Goal: Task Accomplishment & Management: Use online tool/utility

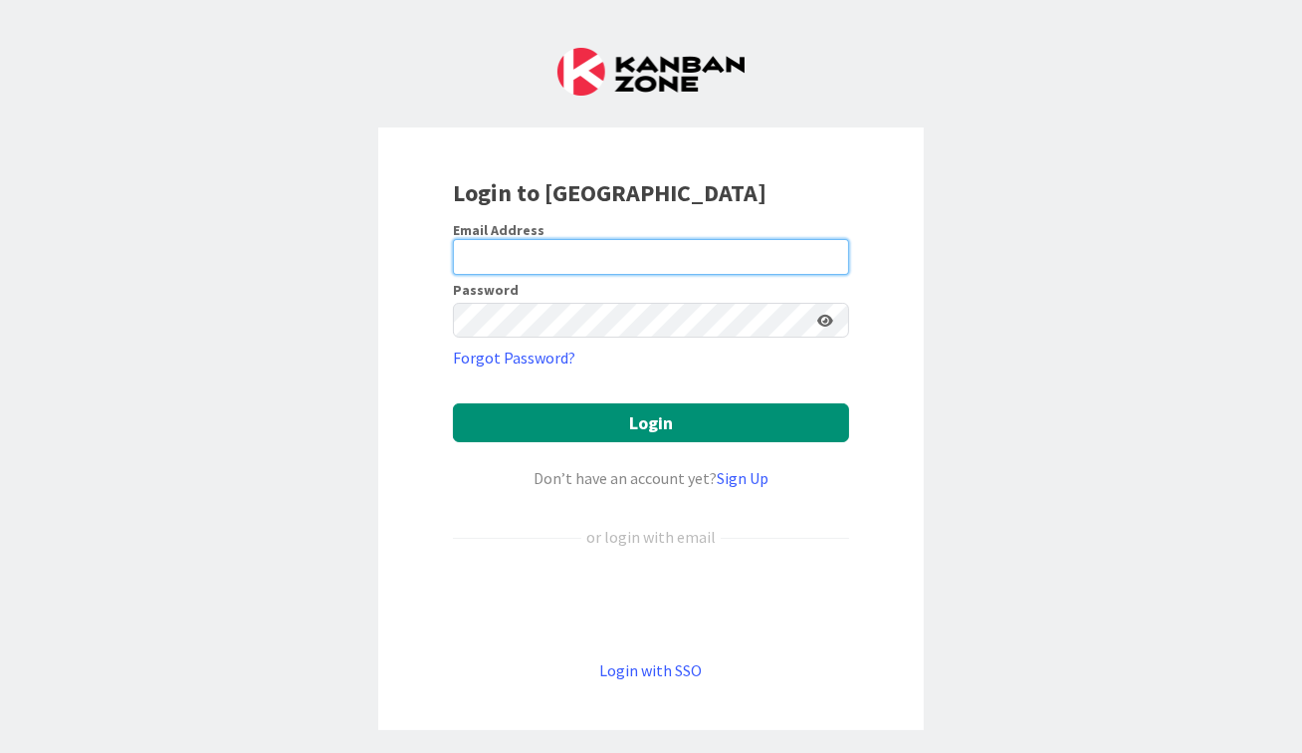
click at [715, 266] on input "email" at bounding box center [651, 257] width 396 height 36
type input "[EMAIL_ADDRESS][DOMAIN_NAME]"
click at [453, 403] on button "Login" at bounding box center [651, 422] width 396 height 39
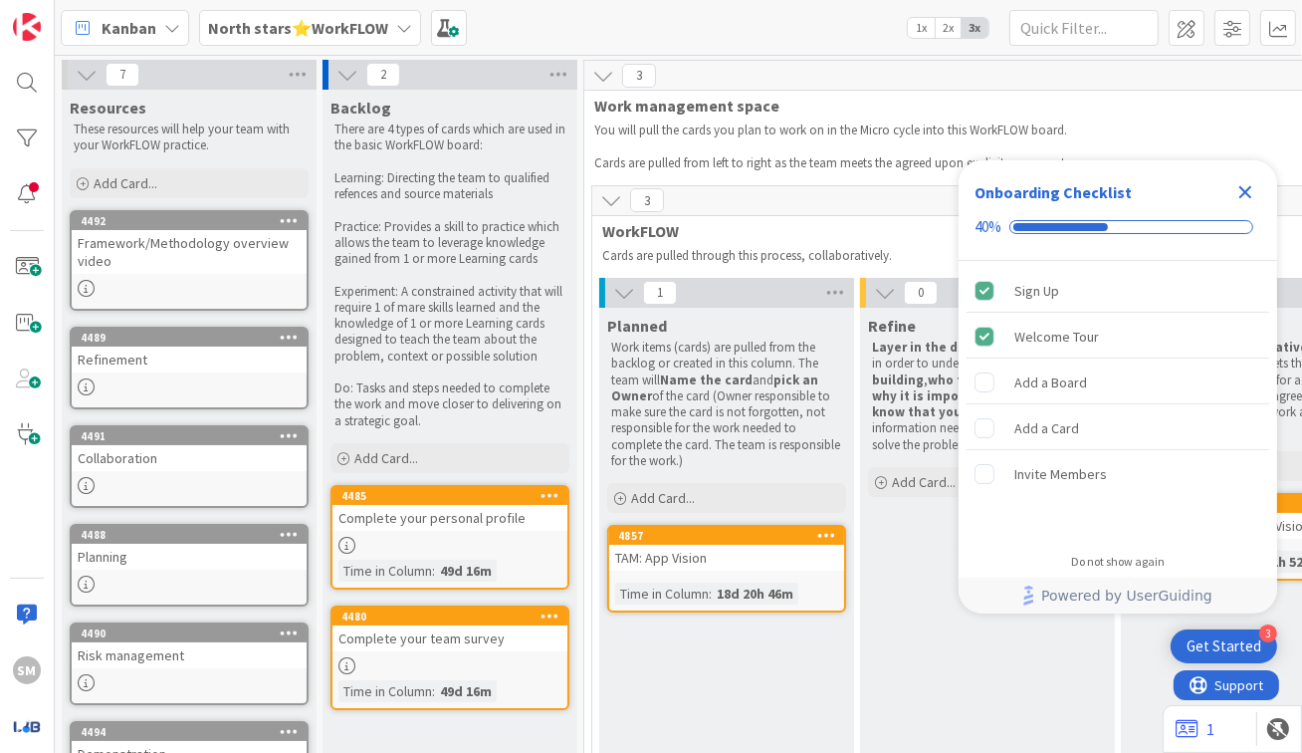
click at [1250, 199] on icon "Close Checklist" at bounding box center [1246, 192] width 24 height 24
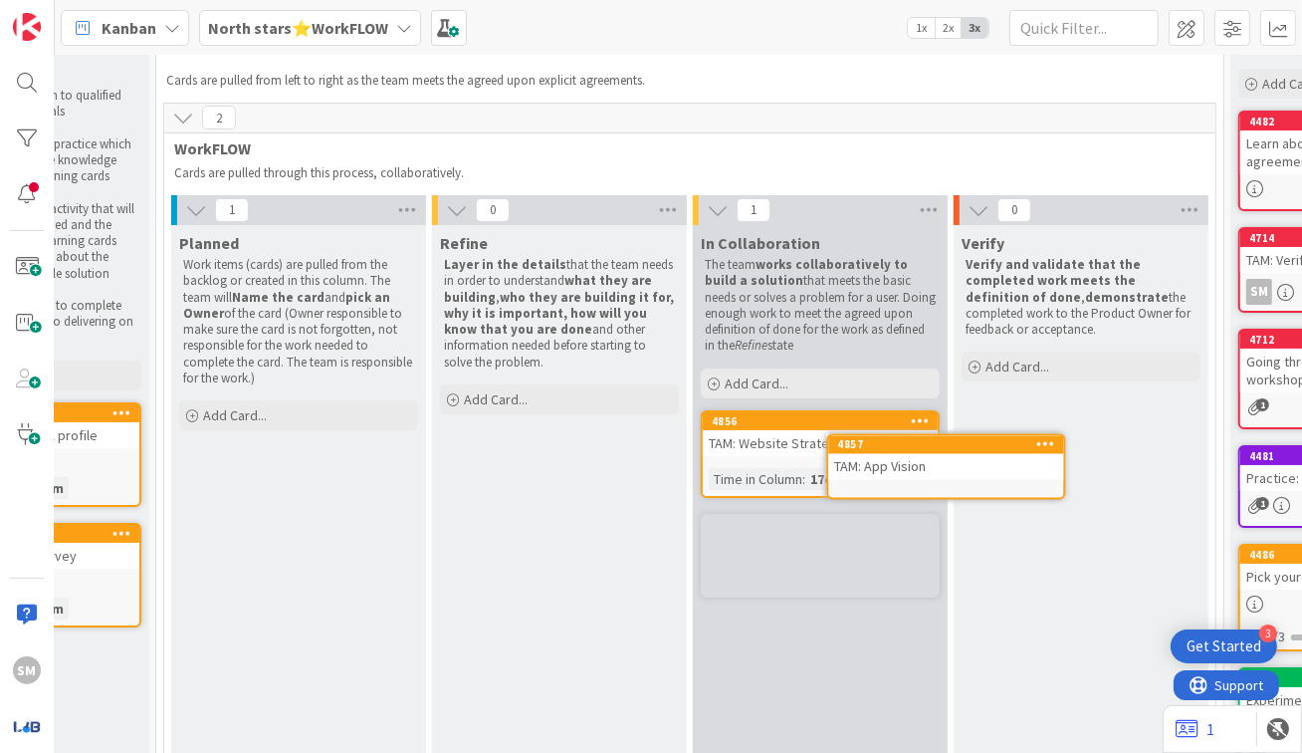
scroll to position [83, 428]
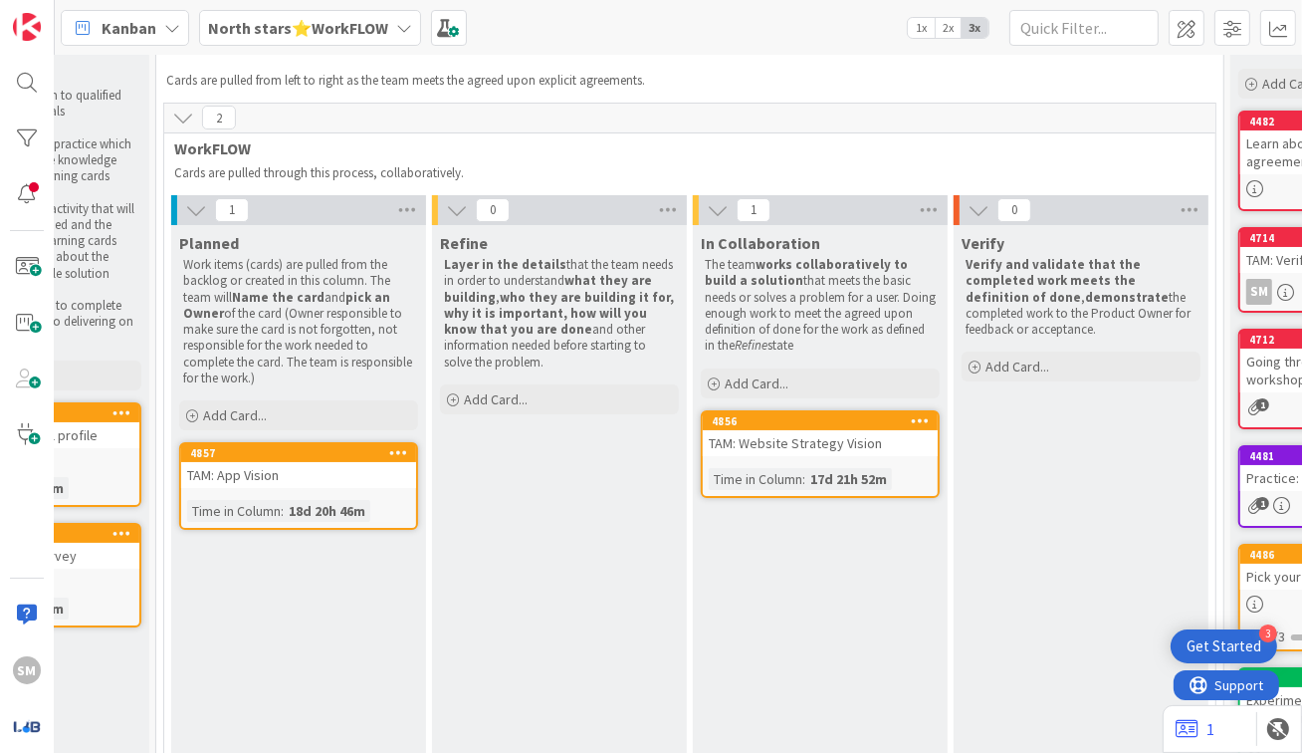
click at [841, 556] on div "In Collaboration The team works collaboratively to build a solution that meets …" at bounding box center [820, 653] width 255 height 857
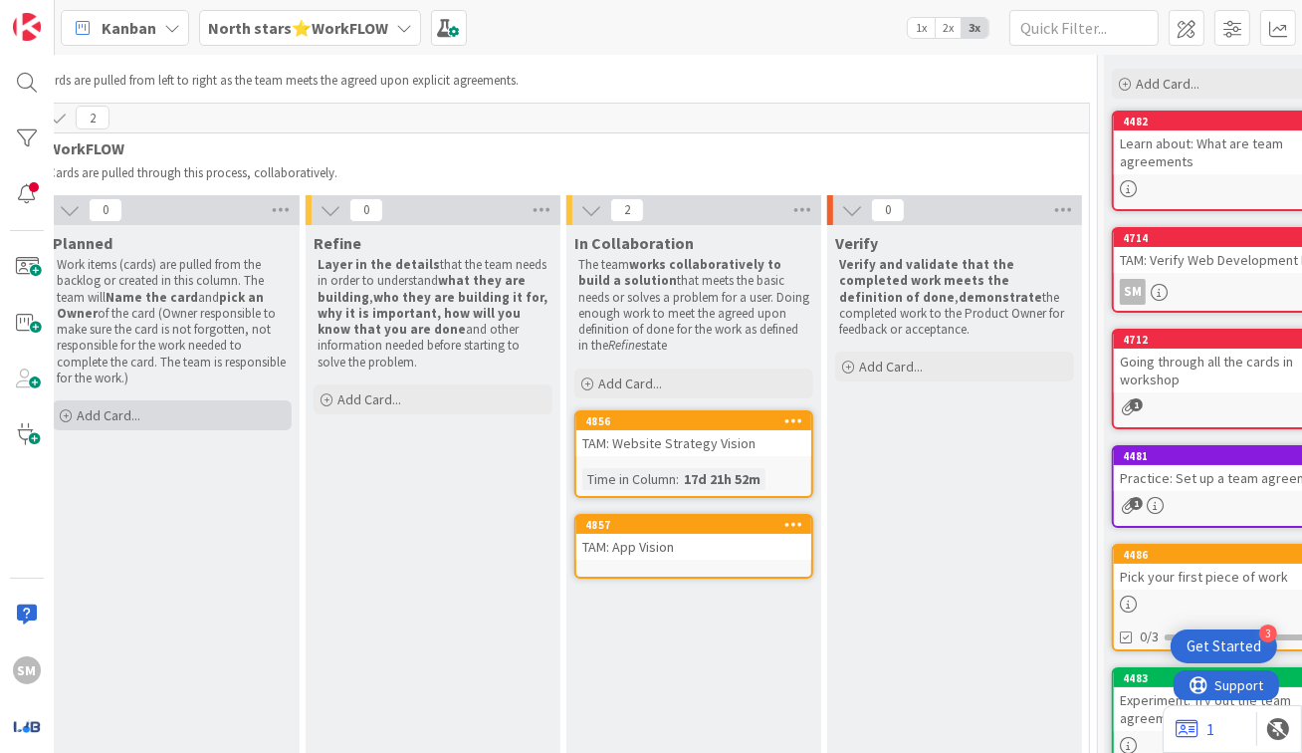
scroll to position [83, 737]
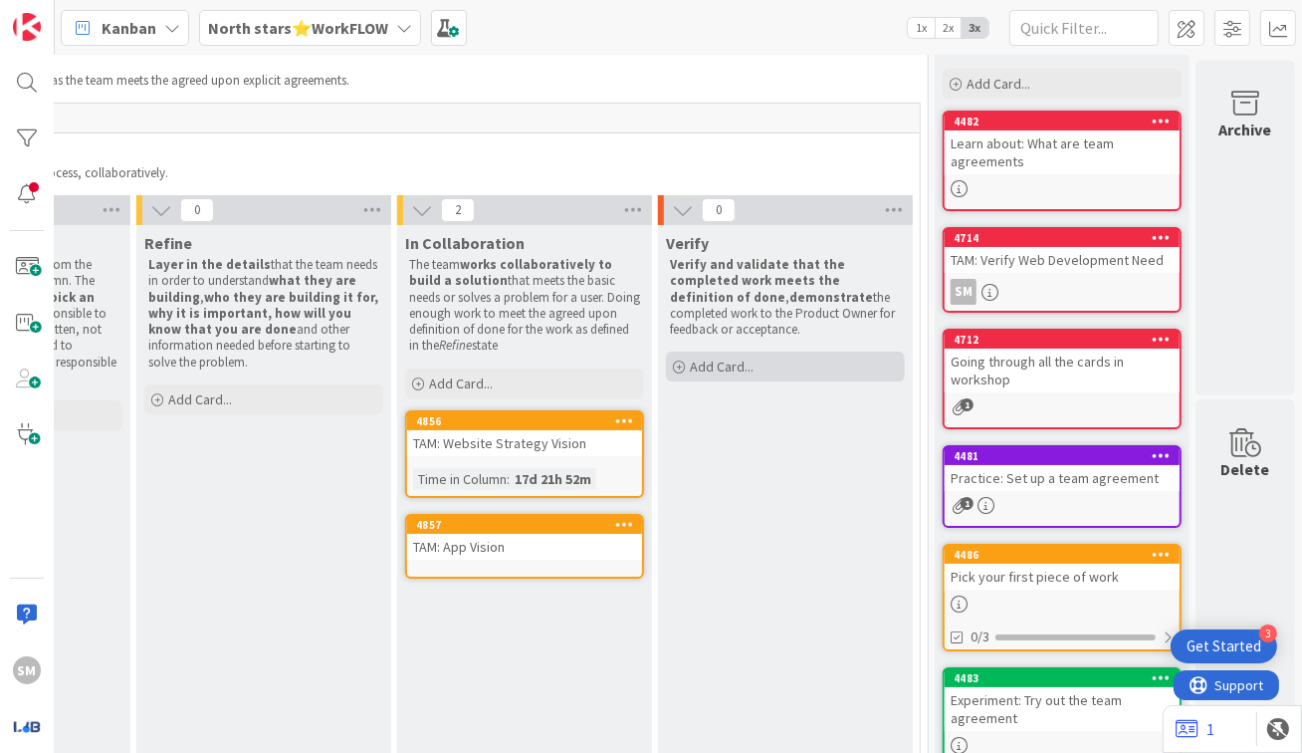
click at [738, 365] on span "Add Card..." at bounding box center [722, 366] width 64 height 18
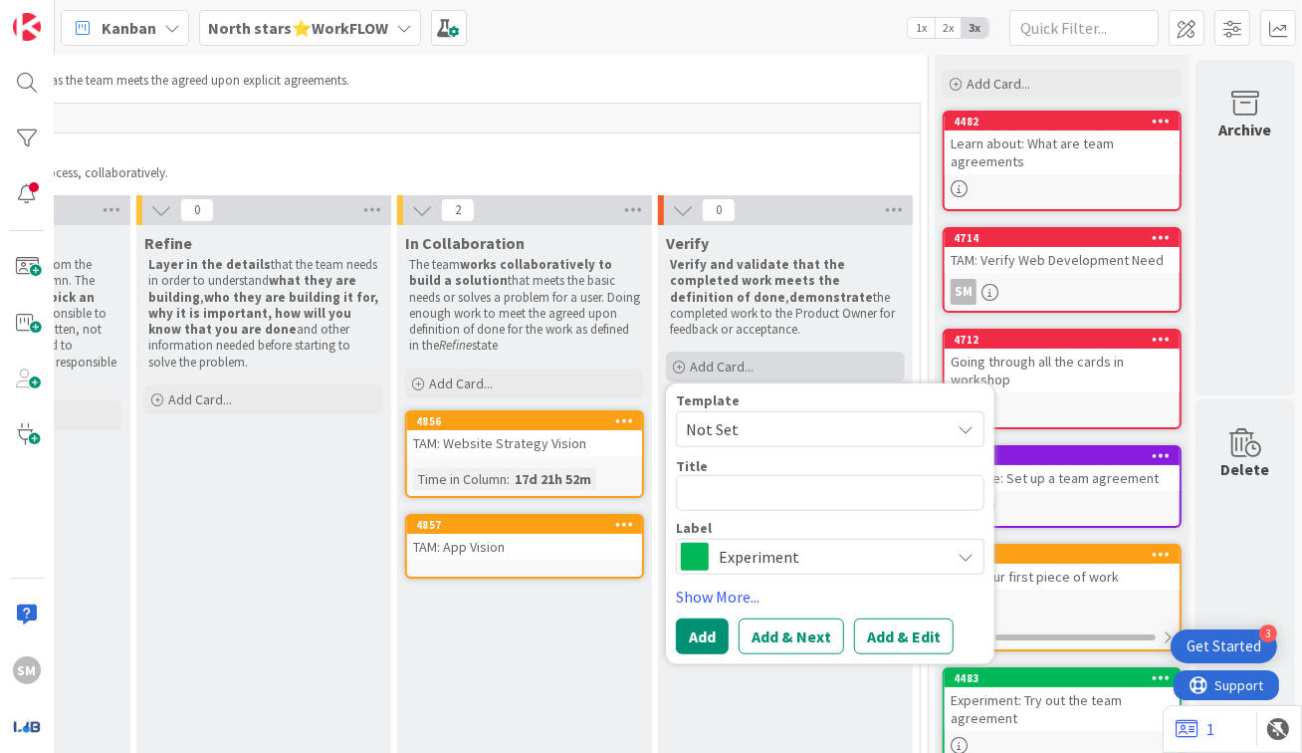
type textarea "x"
type textarea "G"
type textarea "x"
type textarea "B"
type textarea "x"
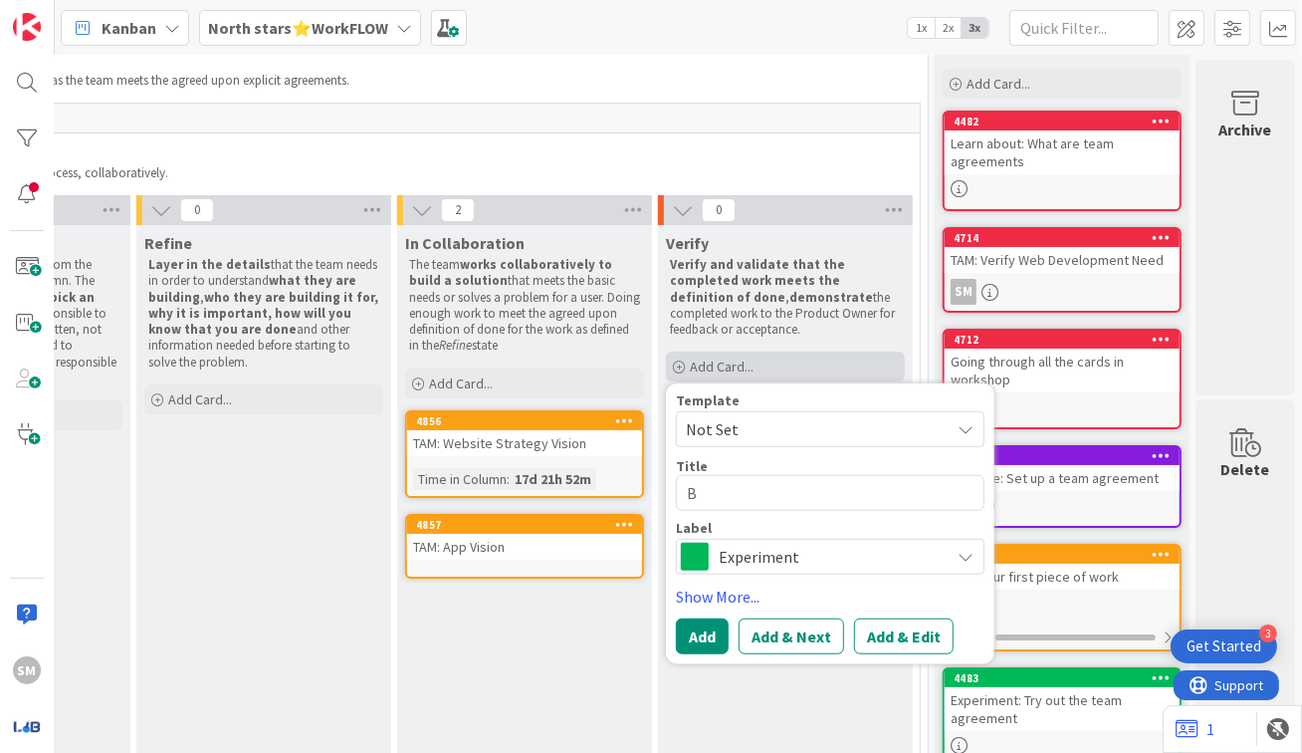
type textarea "Bu"
type textarea "x"
type textarea "Bus"
type textarea "x"
type textarea "Busi"
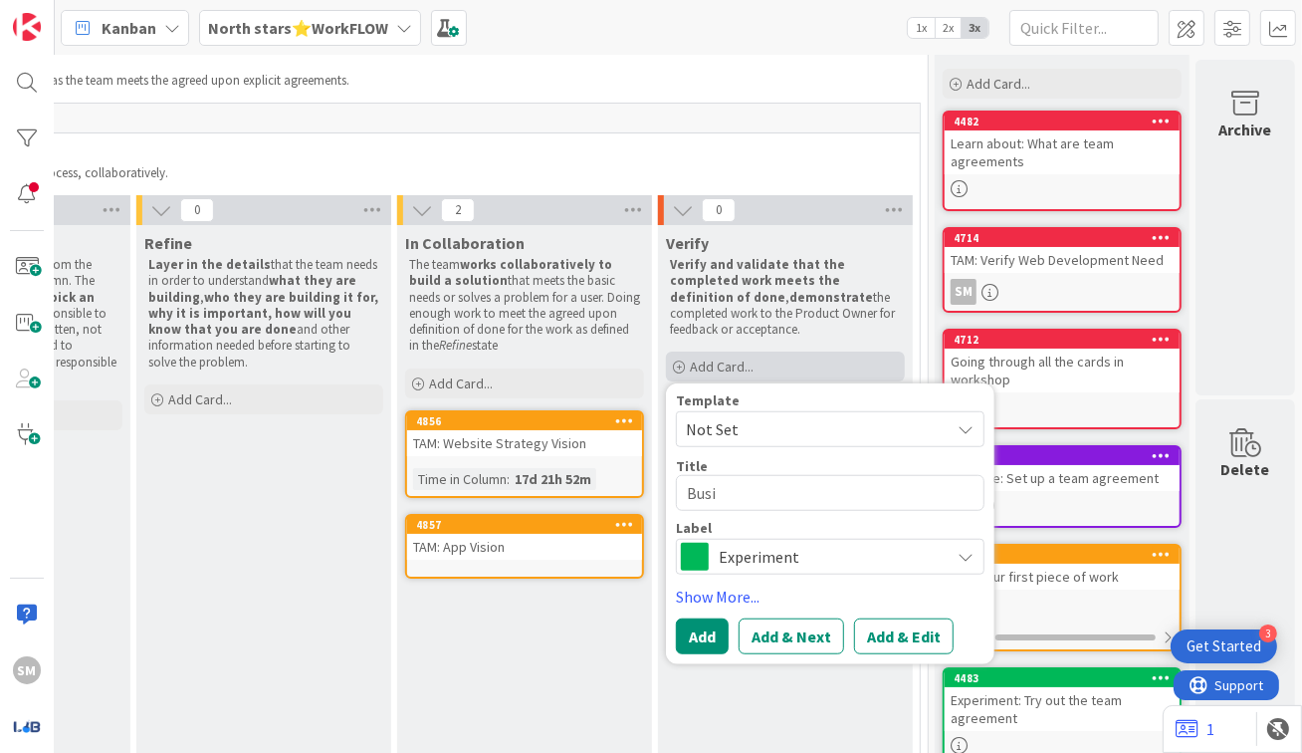
type textarea "x"
type textarea "Busine"
type textarea "x"
type textarea "Busines"
type textarea "x"
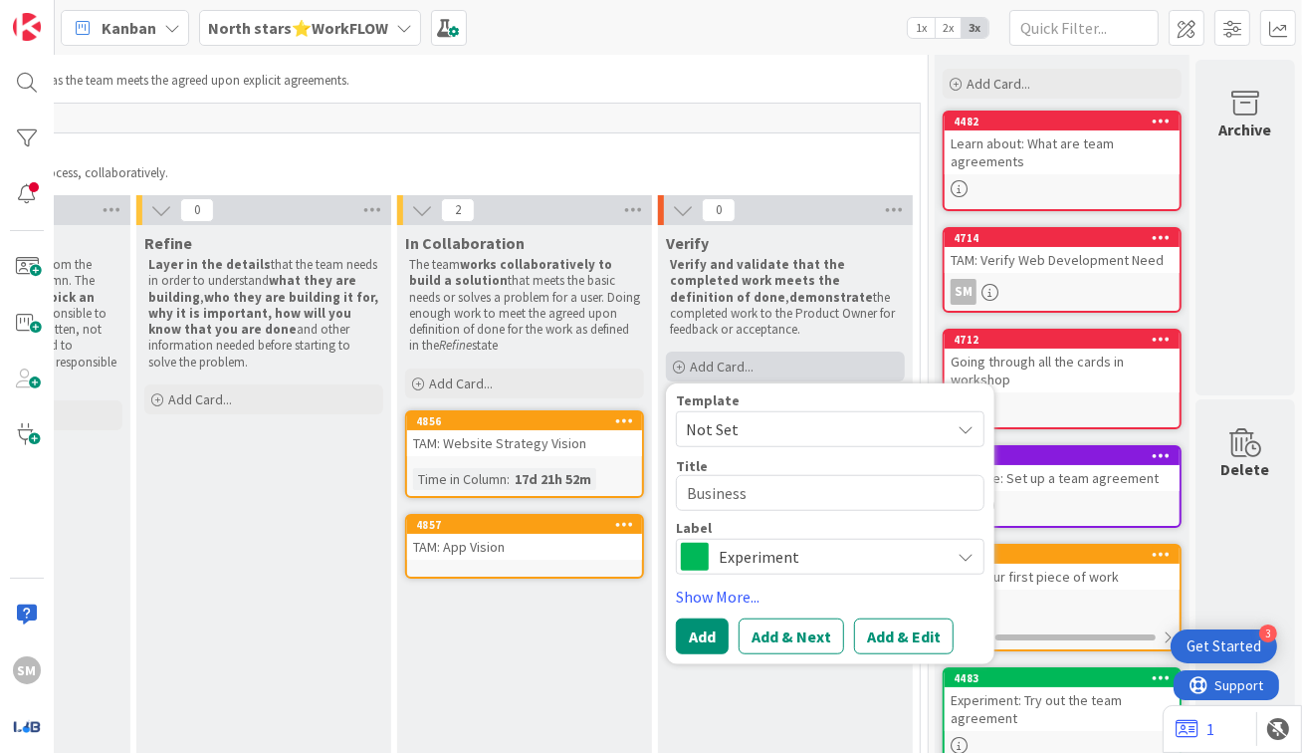
type textarea "Business"
type textarea "x"
type textarea "Business G"
type textarea "x"
type textarea "Business Go"
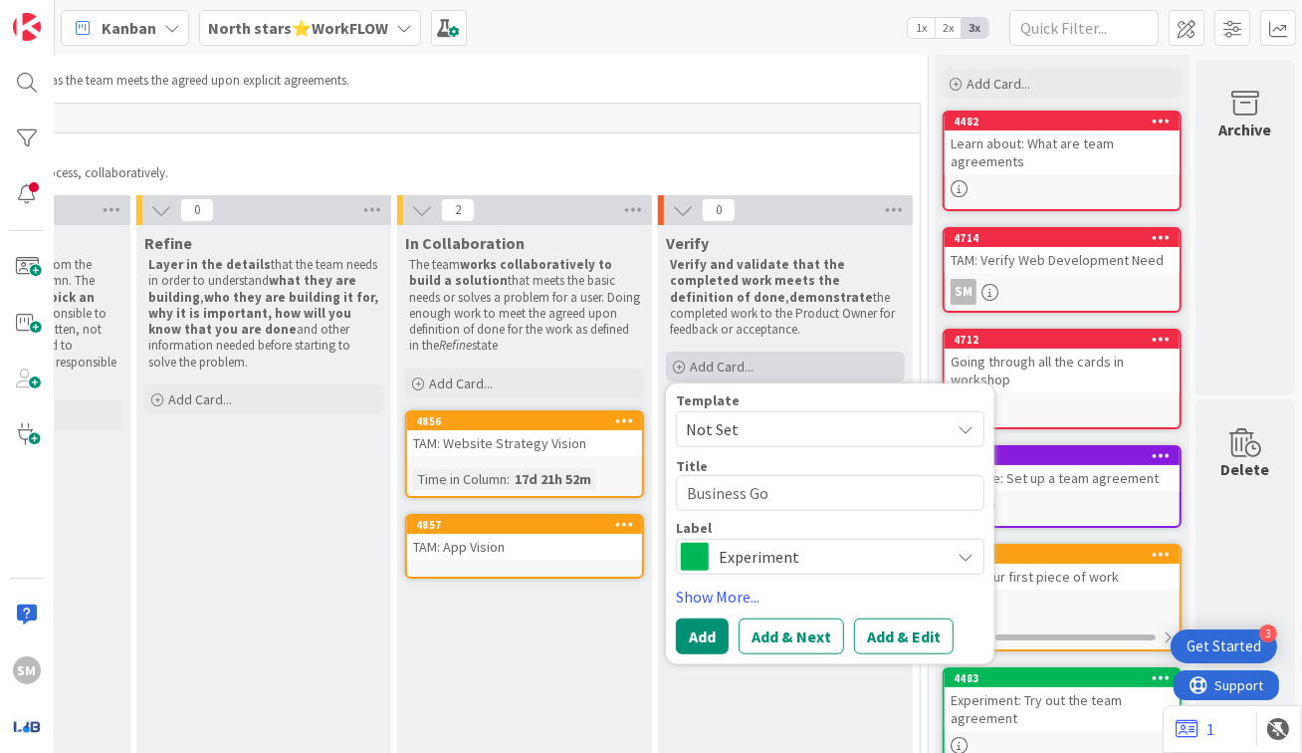
type textarea "x"
type textarea "Business [GEOGRAPHIC_DATA]"
type textarea "x"
type textarea "Business Goal"
type textarea "x"
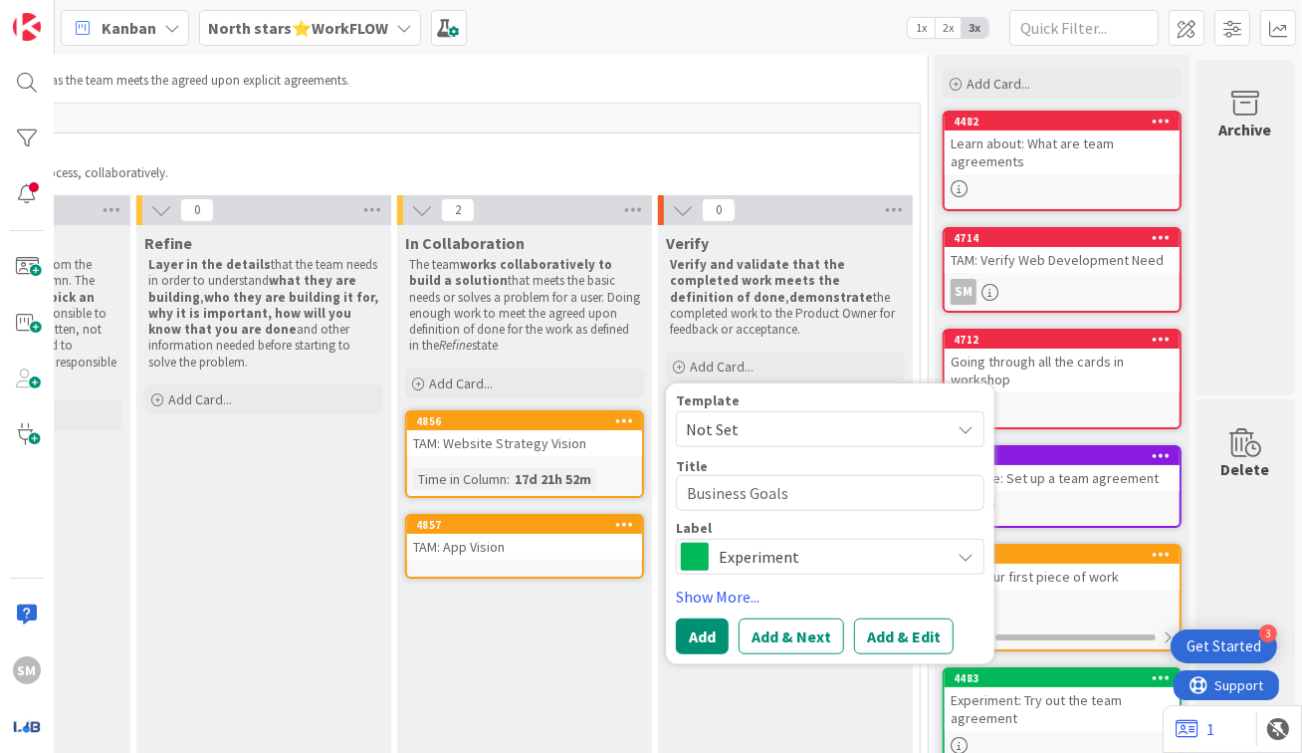
type textarea "Business Goals"
click at [763, 546] on span "Experiment" at bounding box center [829, 557] width 221 height 28
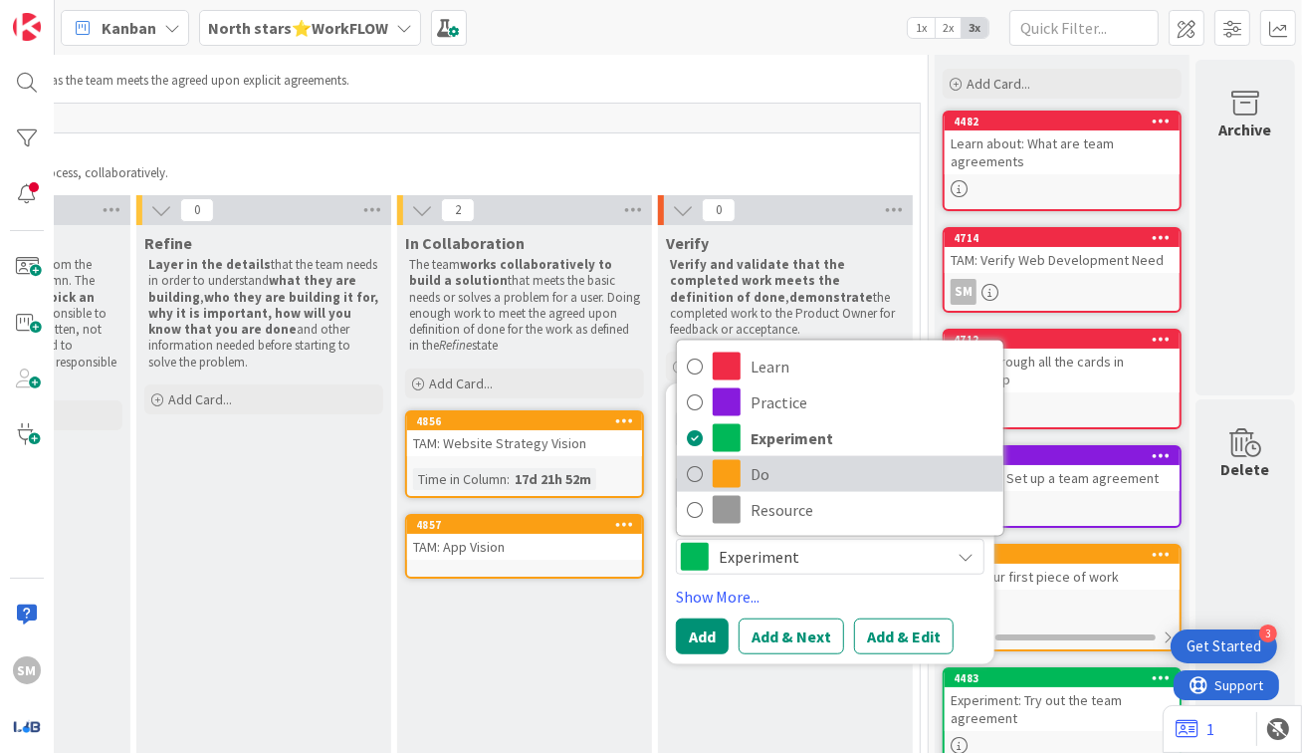
click at [777, 477] on span "Do" at bounding box center [872, 474] width 243 height 30
type textarea "x"
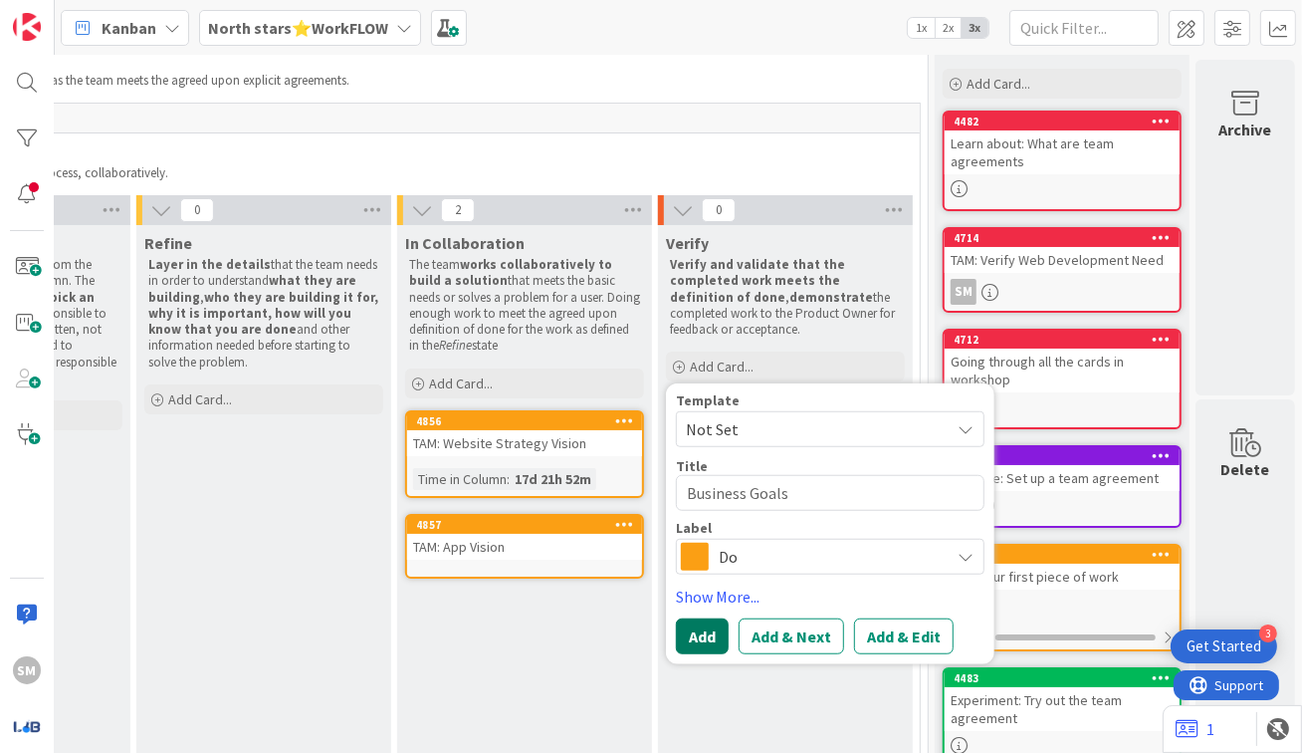
click at [691, 652] on button "Add" at bounding box center [702, 636] width 53 height 36
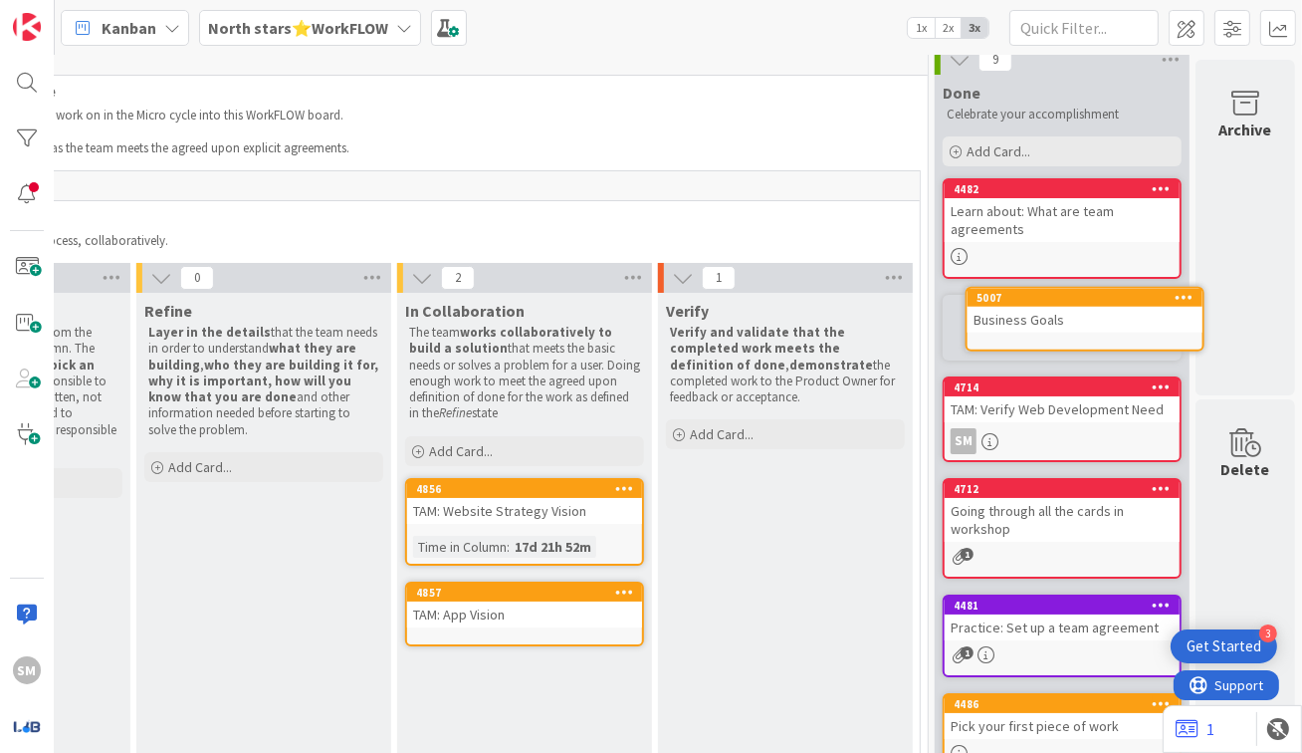
scroll to position [4, 737]
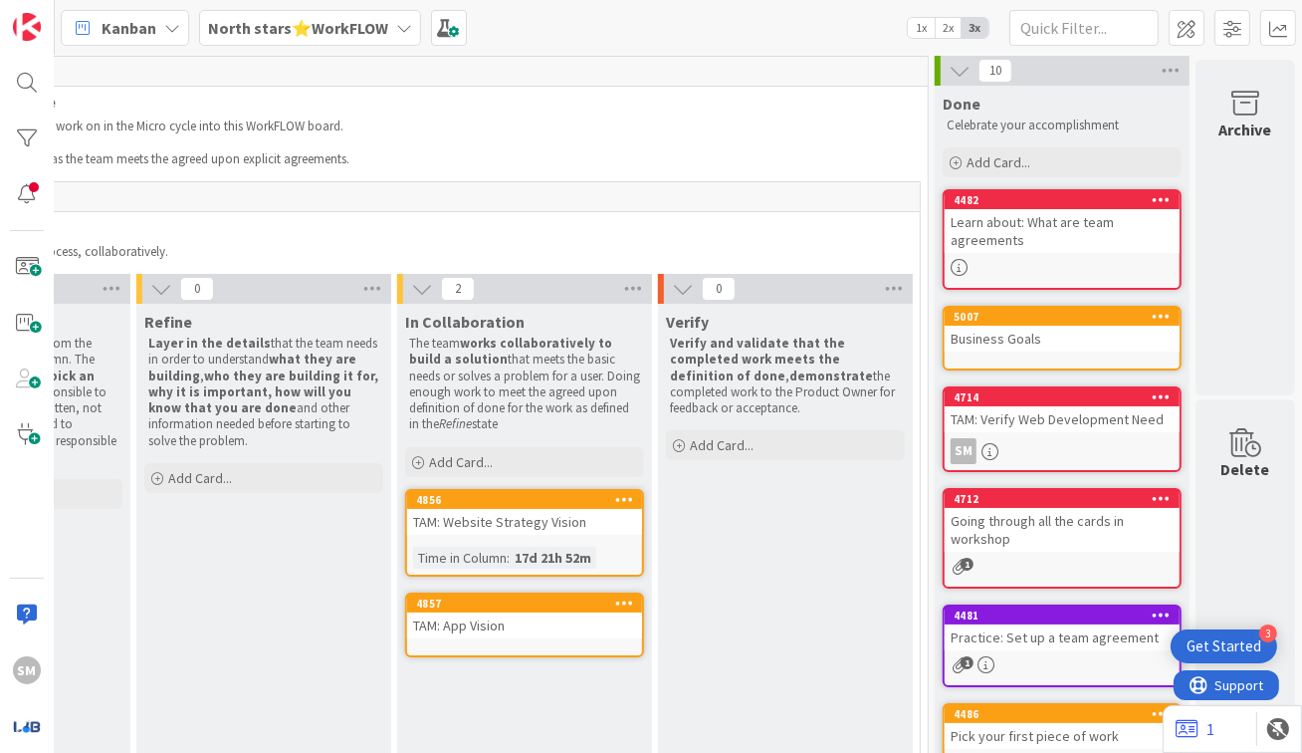
click at [1015, 354] on div "5007 Business Goals" at bounding box center [1062, 338] width 239 height 65
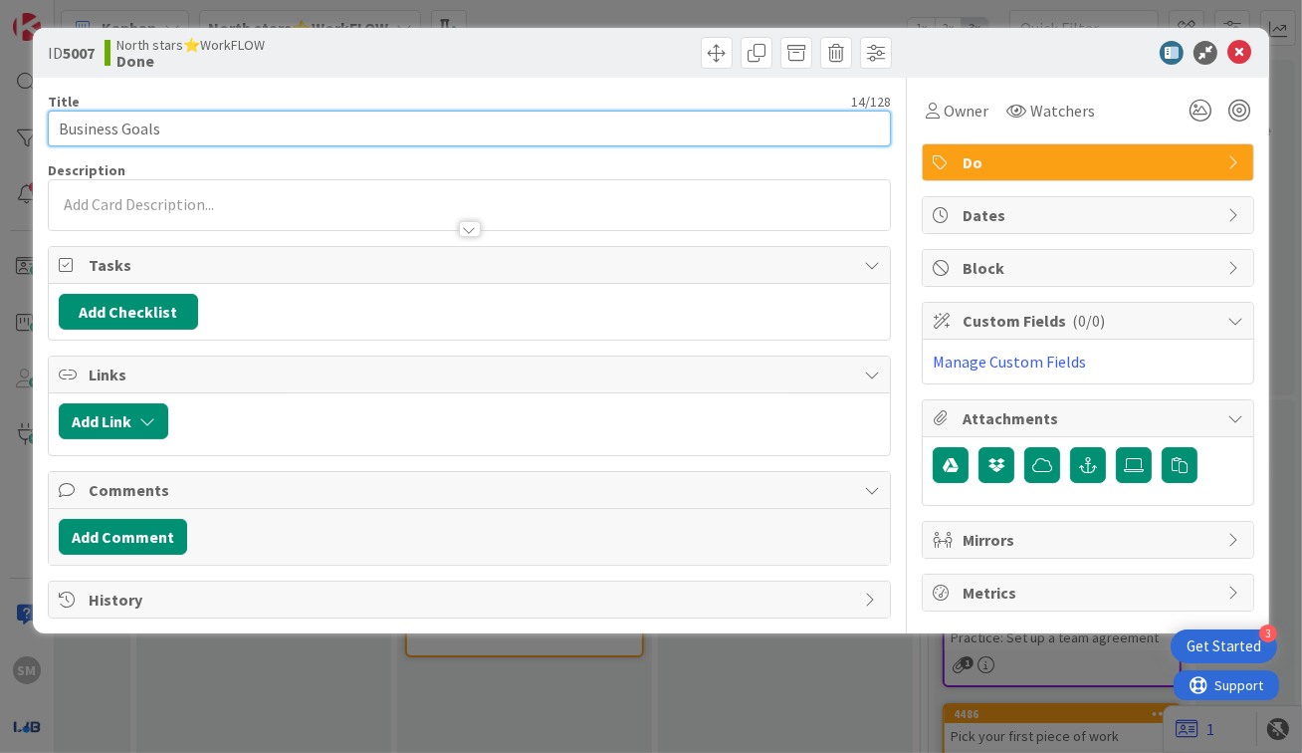
click at [54, 129] on input "Business Goals" at bounding box center [470, 129] width 844 height 36
type input "Write about Business Goals"
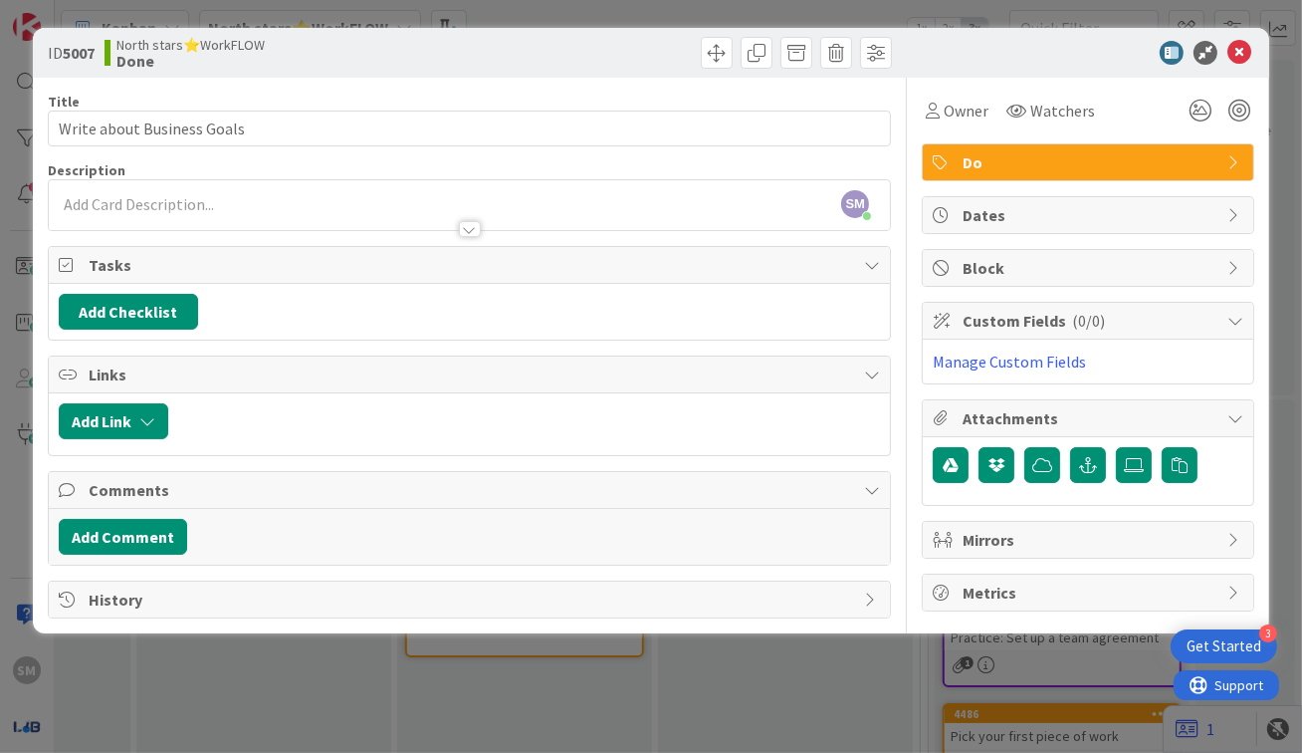
click at [1265, 53] on div "ID 5007 North stars⭐WorkFLOW Done" at bounding box center [652, 53] width 1238 height 50
click at [1252, 53] on icon at bounding box center [1240, 53] width 24 height 24
